Goal: Task Accomplishment & Management: Manage account settings

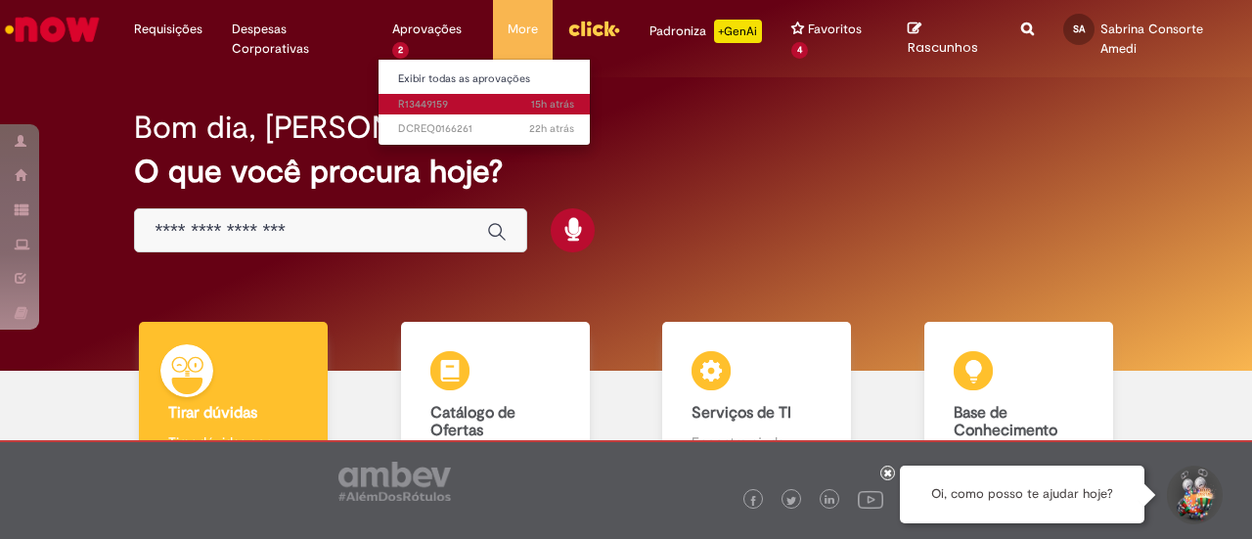
click at [435, 97] on span "15h atrás 15 horas atrás R13449159" at bounding box center [486, 105] width 176 height 16
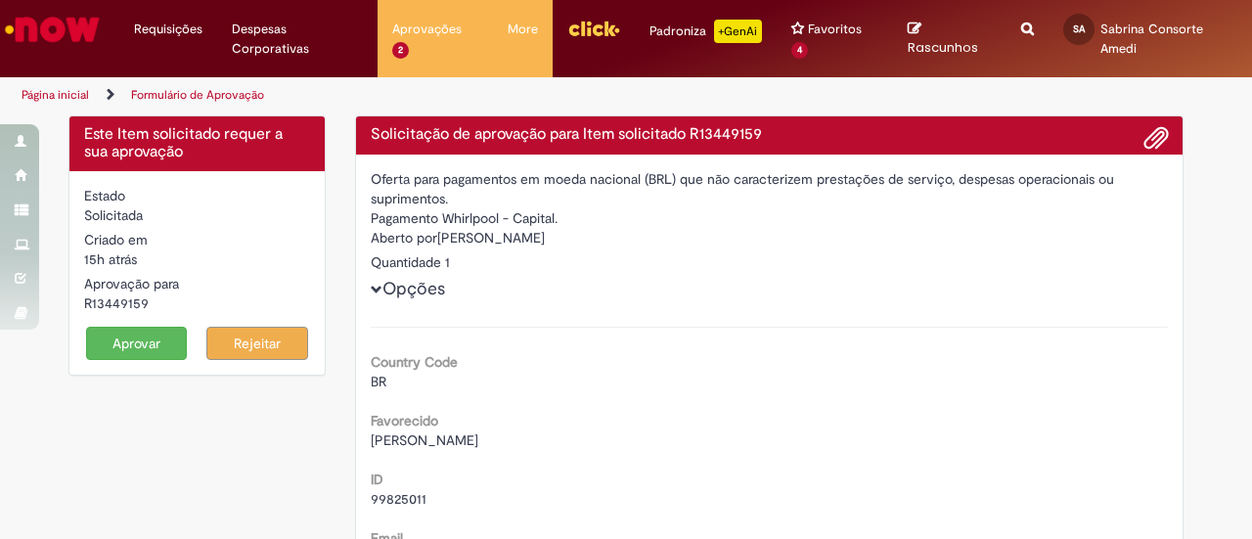
click at [127, 336] on button "Aprovar" at bounding box center [137, 343] width 102 height 33
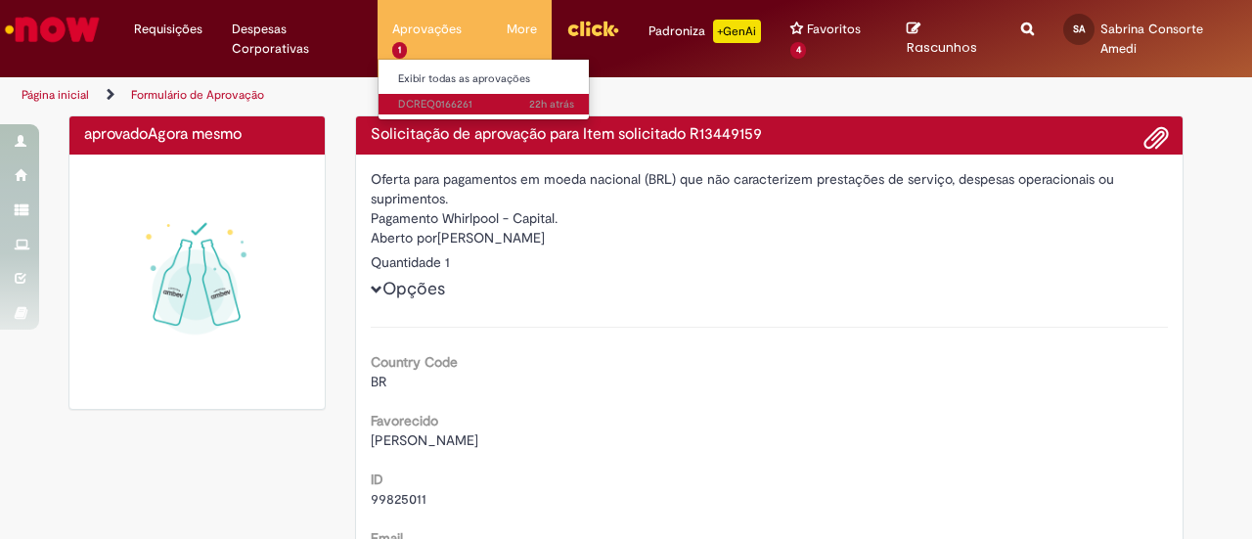
click at [422, 104] on span "22h atrás 22 horas atrás DCREQ0166261" at bounding box center [486, 105] width 176 height 16
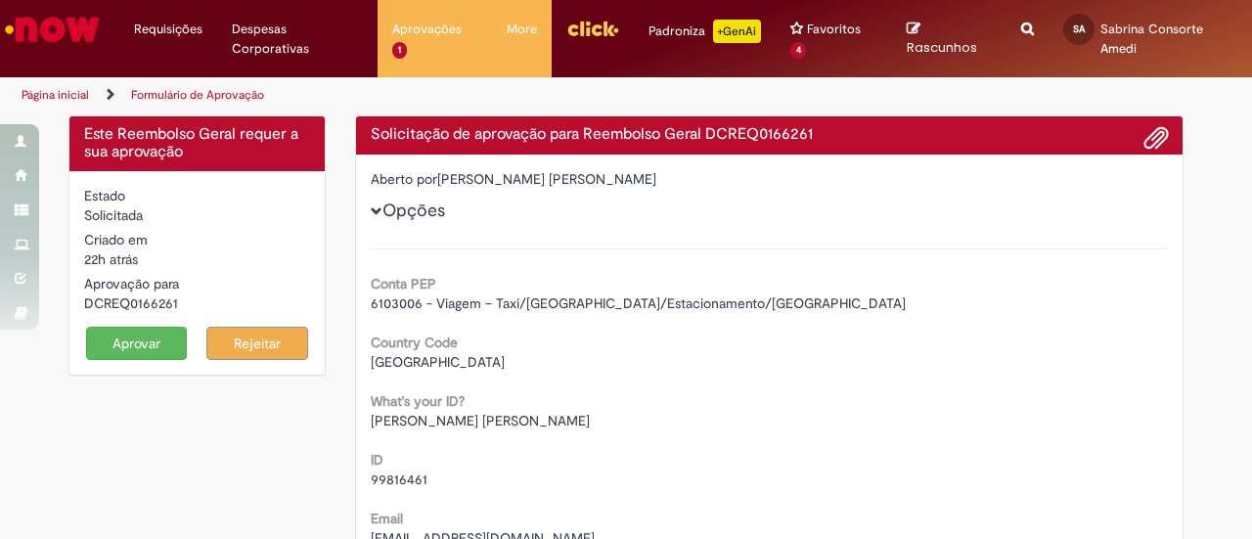
click at [152, 345] on button "Aprovar" at bounding box center [137, 343] width 102 height 33
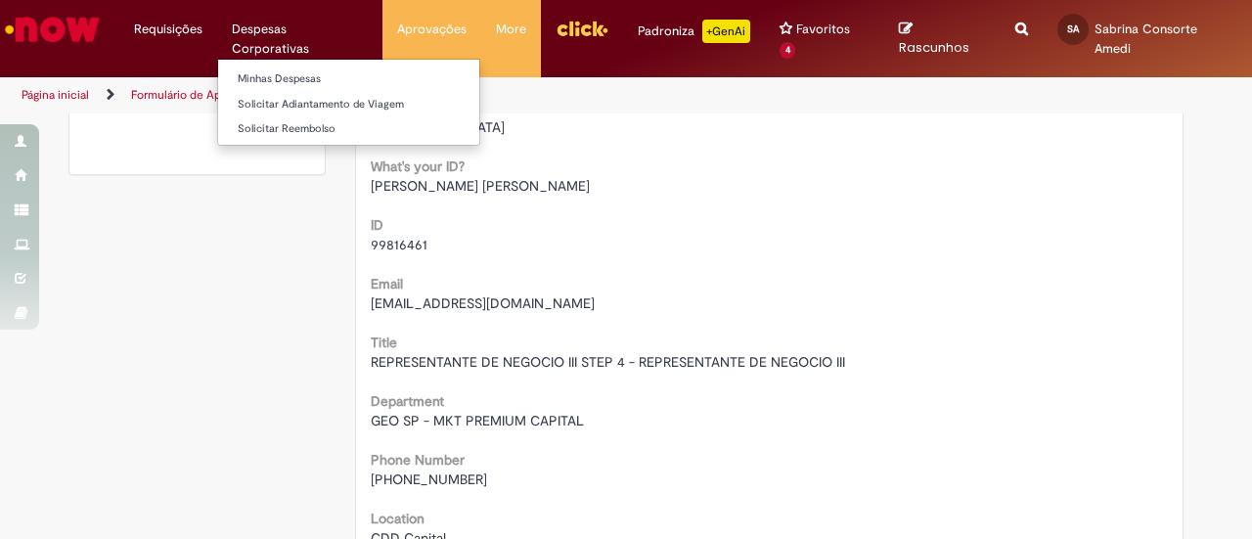
scroll to position [233, 0]
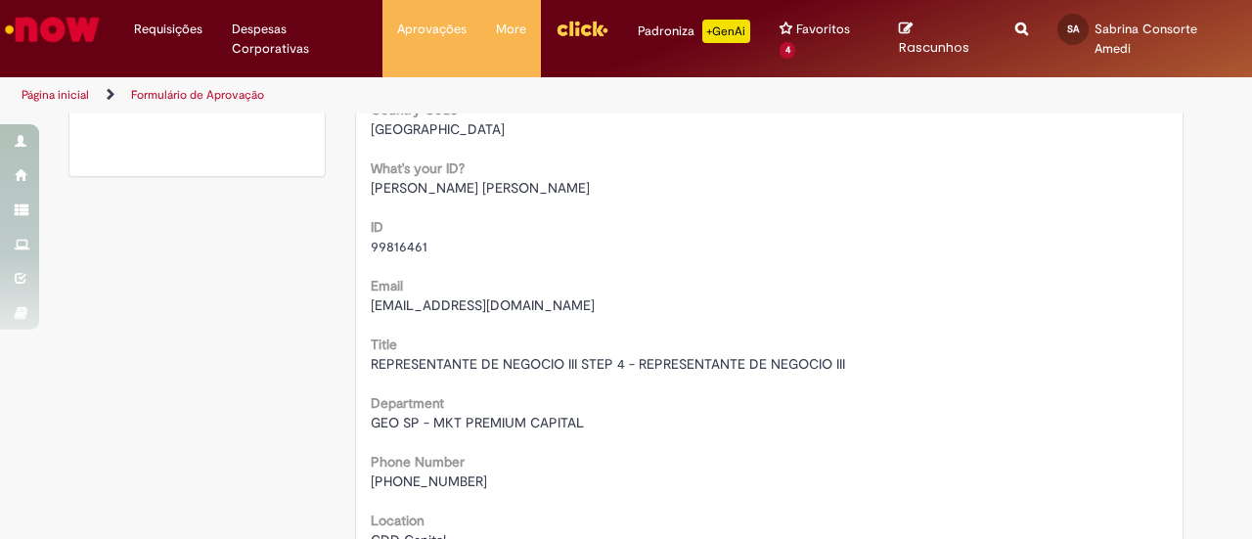
click at [77, 33] on img "Ir para a Homepage" at bounding box center [52, 29] width 101 height 39
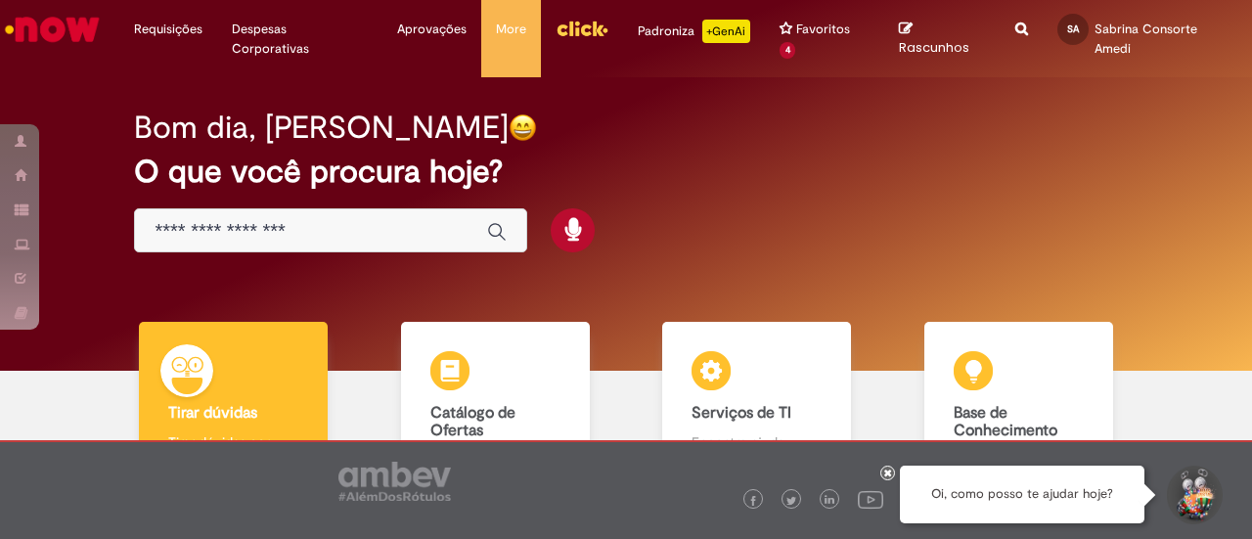
click at [94, 43] on img "Ir para a Homepage" at bounding box center [52, 29] width 101 height 39
click at [44, 24] on img "Ir para a Homepage" at bounding box center [52, 29] width 101 height 39
click at [559, 32] on img "Menu Cabeçalho" at bounding box center [581, 28] width 53 height 29
